Goal: Navigation & Orientation: Find specific page/section

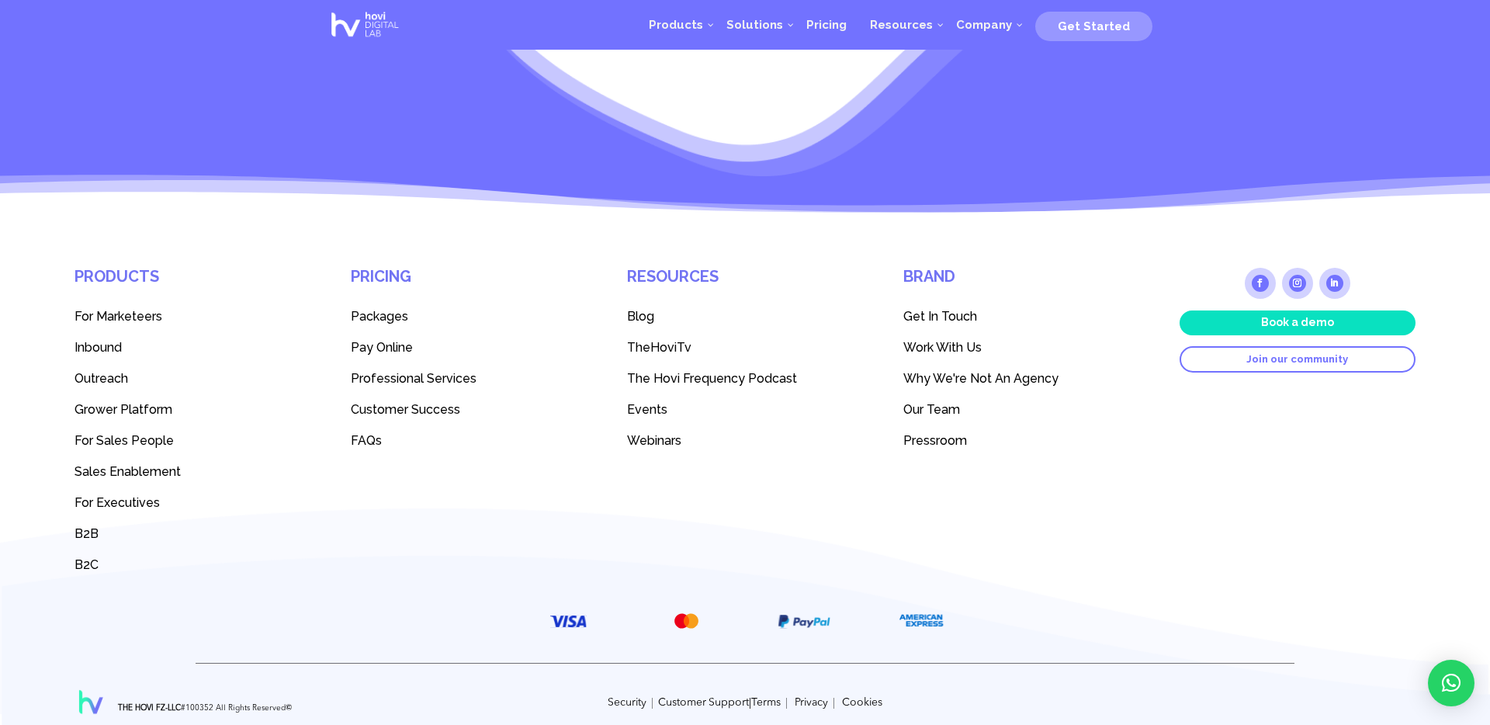
scroll to position [423, 0]
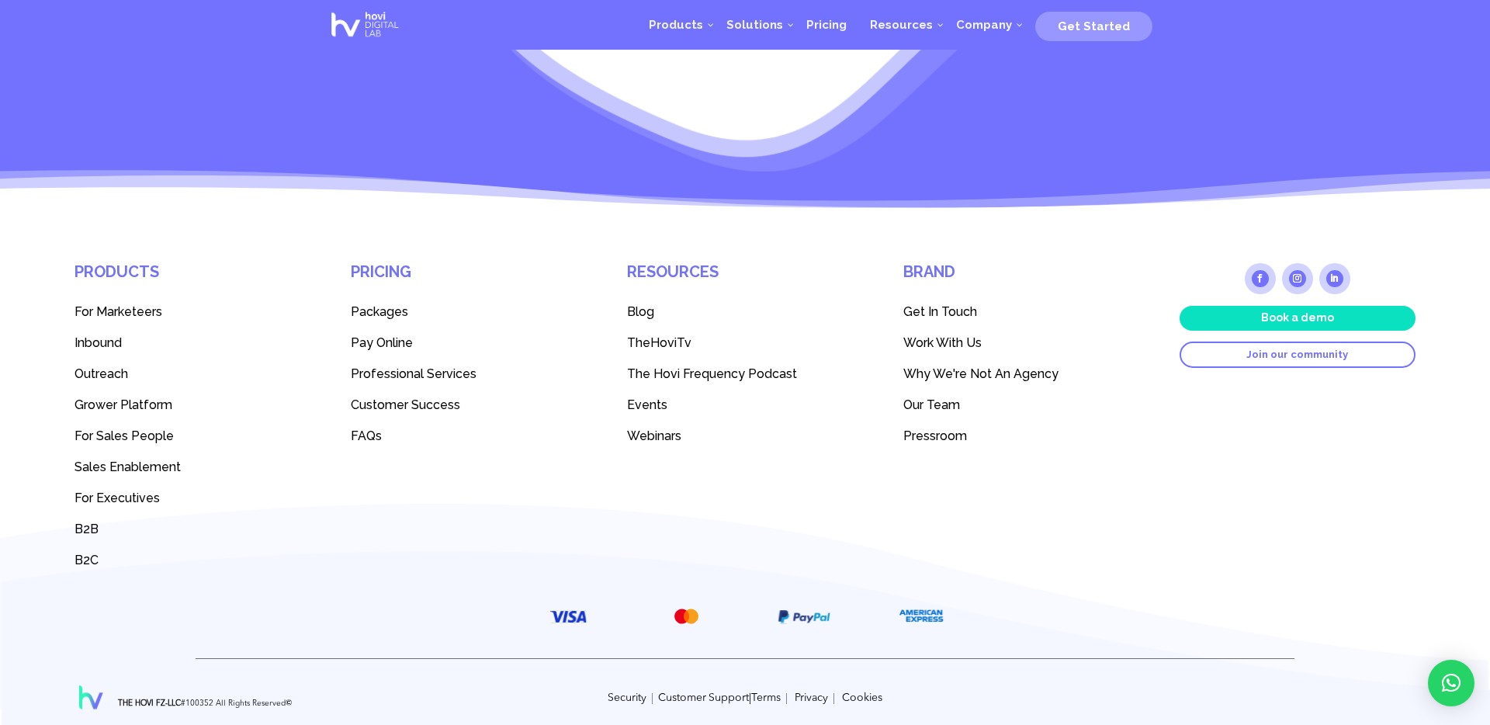
click at [768, 699] on link "Terms" at bounding box center [765, 697] width 29 height 11
